Goal: Transaction & Acquisition: Purchase product/service

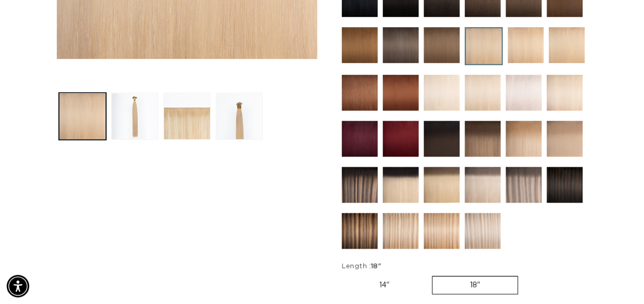
scroll to position [432, 0]
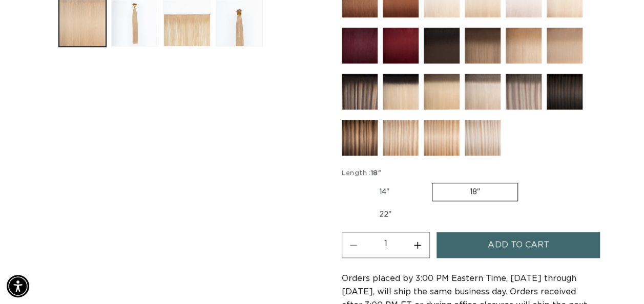
click at [383, 209] on label "22" Variant sold out or unavailable" at bounding box center [384, 214] width 87 height 17
click at [523, 181] on input "22" Variant sold out or unavailable" at bounding box center [523, 181] width 1 height 1
radio input "true"
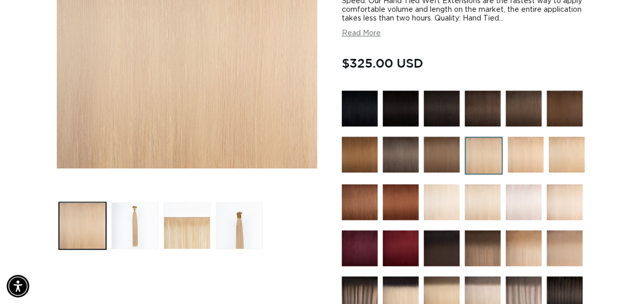
scroll to position [231, 0]
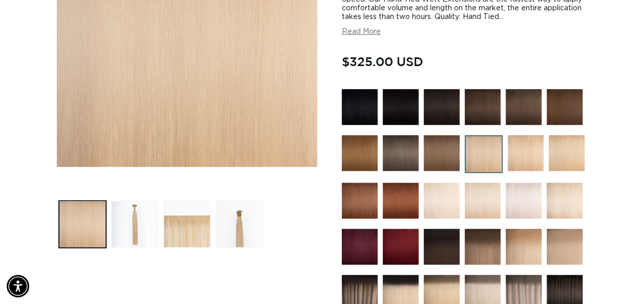
click at [478, 199] on img at bounding box center [482, 201] width 36 height 36
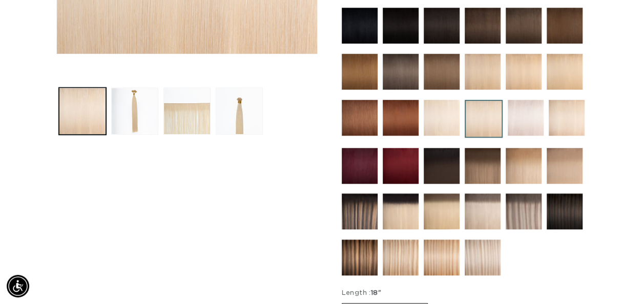
scroll to position [0, 570]
click at [523, 162] on img at bounding box center [523, 166] width 36 height 36
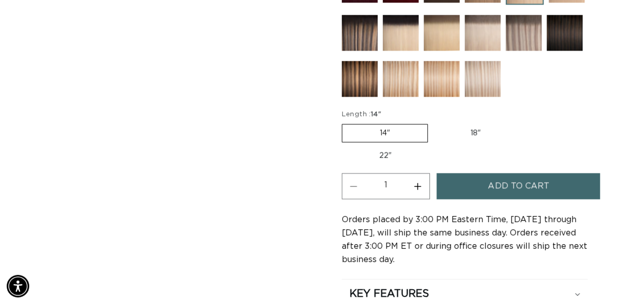
scroll to position [0, 1141]
click at [381, 155] on label "22" Variant sold out or unavailable" at bounding box center [384, 155] width 87 height 17
click at [523, 122] on input "22" Variant sold out or unavailable" at bounding box center [523, 122] width 1 height 1
radio input "true"
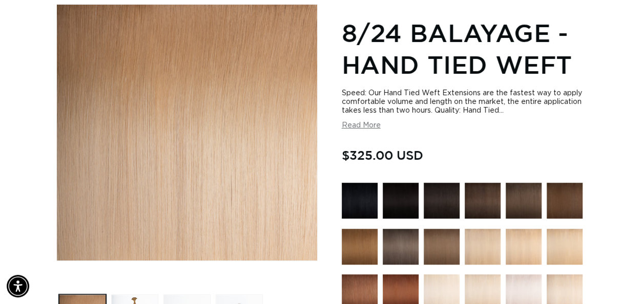
scroll to position [0, 1141]
